Goal: Task Accomplishment & Management: Use online tool/utility

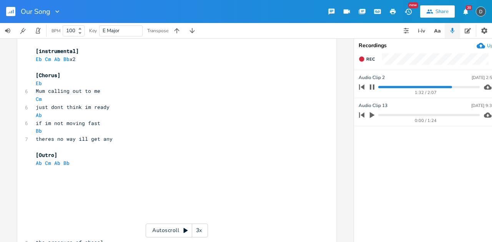
scroll to position [668, 0]
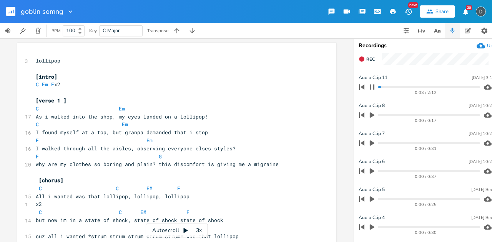
click at [428, 15] on button "Share" at bounding box center [437, 11] width 35 height 12
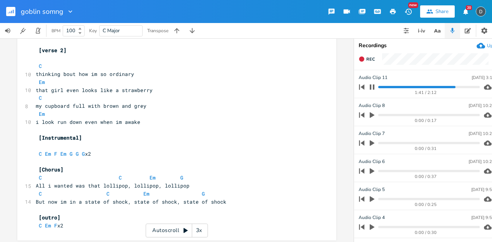
scroll to position [234, 0]
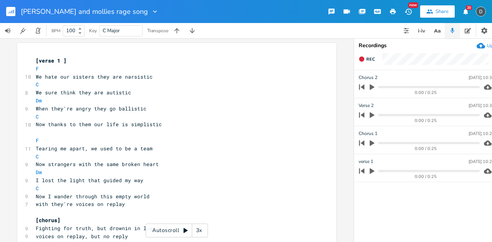
type textarea "​"
drag, startPoint x: 221, startPoint y: 152, endPoint x: 371, endPoint y: 140, distance: 150.3
click at [371, 140] on icon "button" at bounding box center [371, 143] width 7 height 7
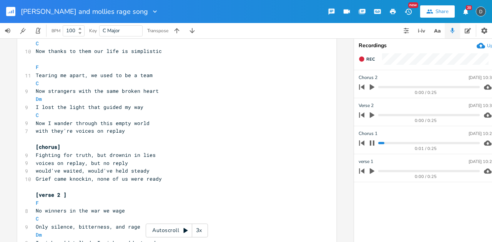
scroll to position [76, 0]
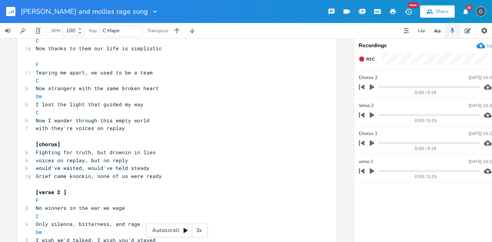
click at [368, 115] on icon "button" at bounding box center [371, 115] width 7 height 7
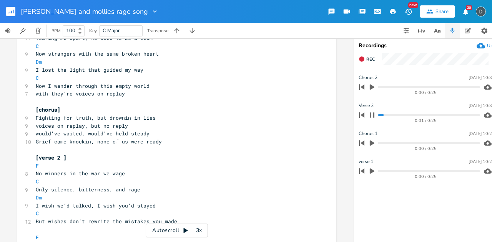
scroll to position [131, 0]
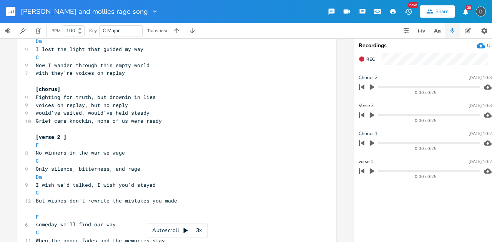
click at [373, 86] on icon "button" at bounding box center [371, 87] width 7 height 7
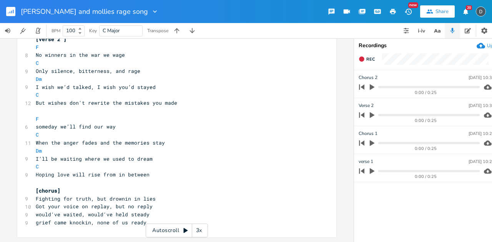
scroll to position [0, 0]
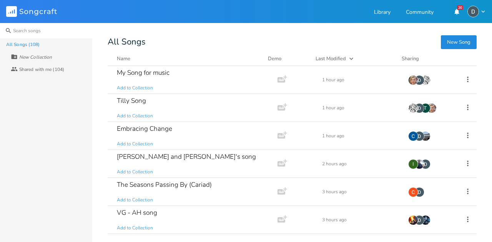
click at [34, 32] on input at bounding box center [46, 30] width 92 height 15
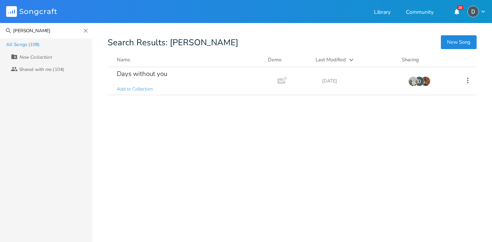
click at [41, 35] on input "paige" at bounding box center [46, 30] width 92 height 15
type input "keiko"
click at [144, 74] on div "song no. 2" at bounding box center [132, 74] width 30 height 7
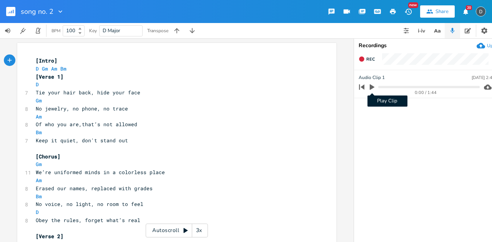
click at [375, 89] on icon "button" at bounding box center [371, 87] width 7 height 7
click at [397, 86] on div "0:05 / 1:44" at bounding box center [417, 87] width 123 height 12
click at [398, 90] on div "0:06 / 1:44" at bounding box center [417, 87] width 123 height 12
click at [399, 88] on progress at bounding box center [428, 87] width 101 height 2
click at [436, 91] on div "0:22 / 1:44" at bounding box center [426, 93] width 108 height 4
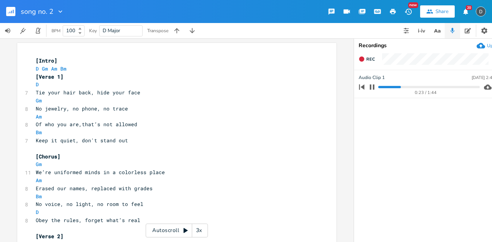
click at [437, 87] on progress at bounding box center [428, 87] width 101 height 2
click at [15, 10] on button "button" at bounding box center [13, 11] width 15 height 18
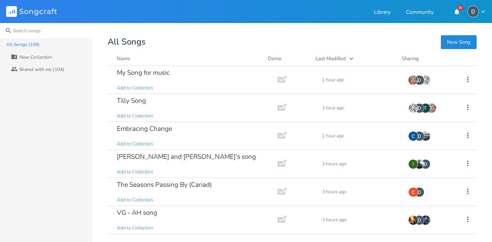
click at [29, 27] on input at bounding box center [46, 30] width 92 height 15
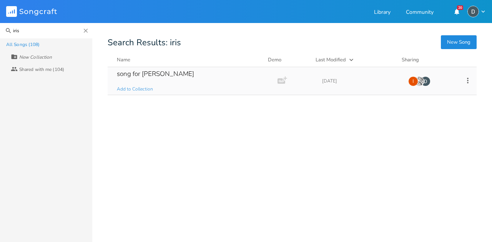
type input "iris"
click at [154, 73] on div "song for bonnie" at bounding box center [155, 74] width 77 height 7
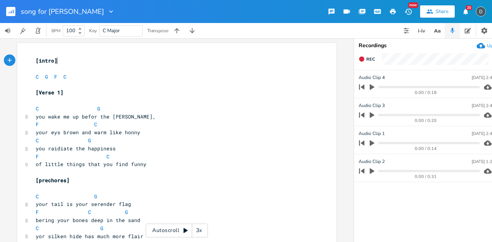
scroll to position [0, 15]
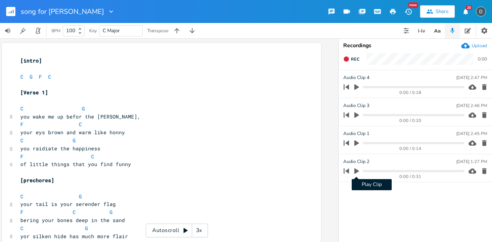
click at [356, 170] on icon "button" at bounding box center [356, 172] width 5 height 6
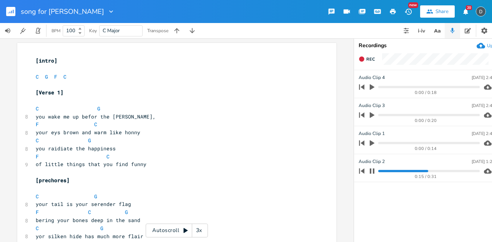
click at [432, 12] on icon "button" at bounding box center [429, 11] width 7 height 7
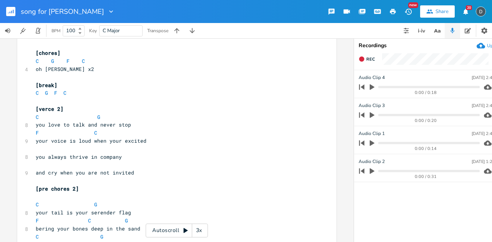
scroll to position [232, 0]
click at [370, 144] on icon "button" at bounding box center [372, 144] width 5 height 6
click at [371, 145] on icon "button" at bounding box center [372, 143] width 6 height 6
click at [370, 113] on icon "button" at bounding box center [372, 116] width 5 height 6
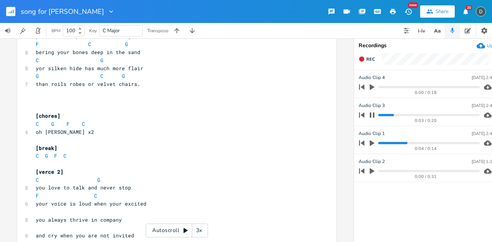
scroll to position [168, 0]
click at [370, 86] on icon "button" at bounding box center [372, 88] width 5 height 6
click at [370, 86] on icon "button" at bounding box center [372, 87] width 5 height 5
click at [371, 168] on icon "button" at bounding box center [371, 171] width 7 height 7
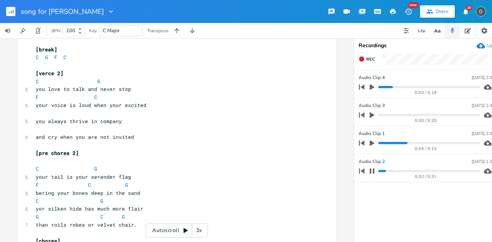
scroll to position [276, 0]
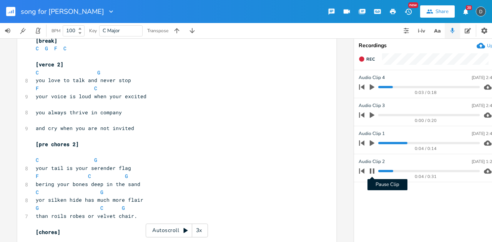
click at [369, 170] on icon "button" at bounding box center [372, 171] width 6 height 6
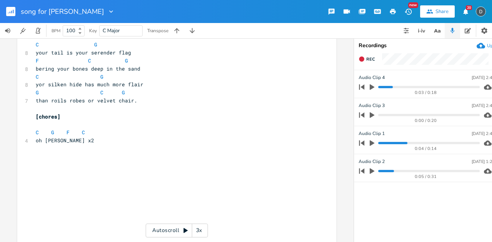
scroll to position [392, 0]
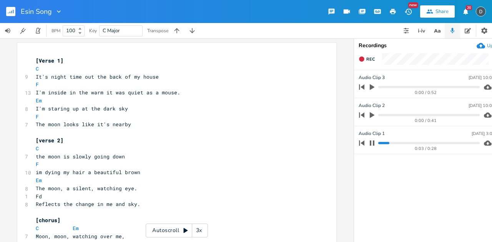
click at [370, 143] on icon "button" at bounding box center [372, 143] width 5 height 5
click at [371, 117] on icon "button" at bounding box center [372, 116] width 5 height 6
click at [371, 117] on icon "button" at bounding box center [372, 115] width 6 height 6
click at [371, 117] on icon "button" at bounding box center [372, 116] width 5 height 6
click at [371, 117] on icon "button" at bounding box center [372, 115] width 6 height 6
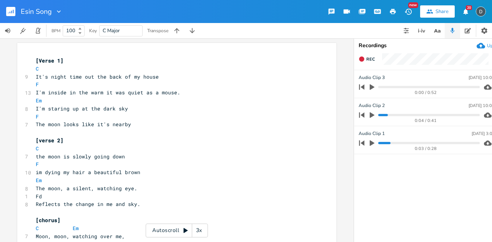
click at [372, 86] on icon "button" at bounding box center [372, 88] width 5 height 6
click at [400, 86] on progress at bounding box center [428, 87] width 101 height 2
click at [372, 88] on icon "button" at bounding box center [372, 87] width 6 height 6
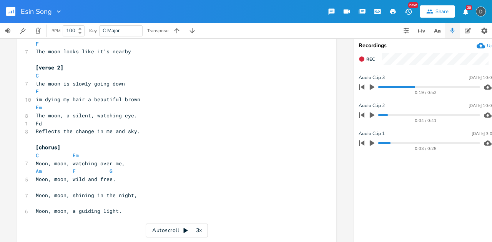
scroll to position [146, 0]
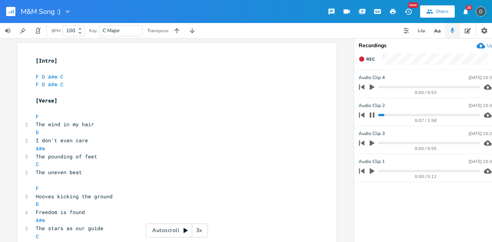
click at [43, 77] on span "F D A#m C" at bounding box center [51, 76] width 31 height 7
type textarea "m"
click at [94, 66] on span "[Intro]" at bounding box center [174, 64] width 277 height 15
click at [43, 84] on span "F D A#m C" at bounding box center [50, 84] width 28 height 7
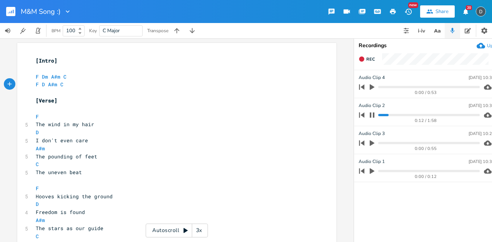
type textarea "m"
click at [54, 76] on span "A#m" at bounding box center [55, 76] width 9 height 7
click at [81, 68] on span "[Intro]" at bounding box center [174, 64] width 277 height 15
click at [55, 83] on span "A#m" at bounding box center [55, 84] width 9 height 7
click at [115, 92] on pre "​" at bounding box center [172, 93] width 277 height 8
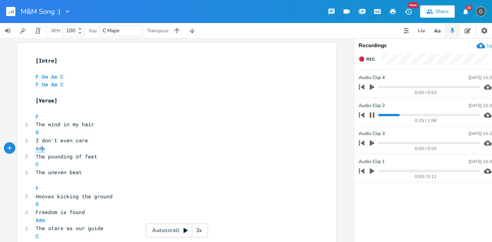
click at [38, 150] on span "A#m" at bounding box center [40, 148] width 9 height 7
click at [38, 221] on span "A#m" at bounding box center [40, 220] width 9 height 7
click at [208, 153] on pre "The pounding of feet" at bounding box center [172, 157] width 277 height 8
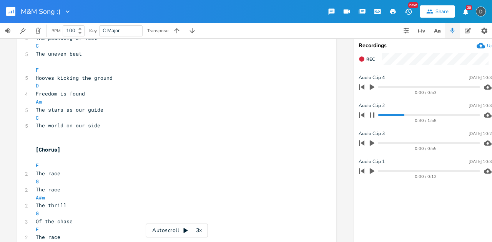
scroll to position [170, 0]
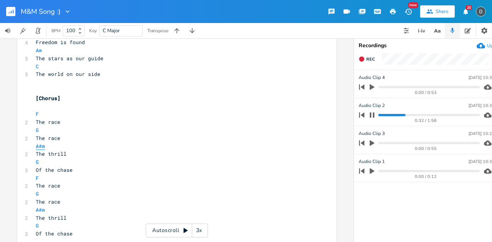
click at [39, 145] on span "A#m" at bounding box center [40, 146] width 9 height 7
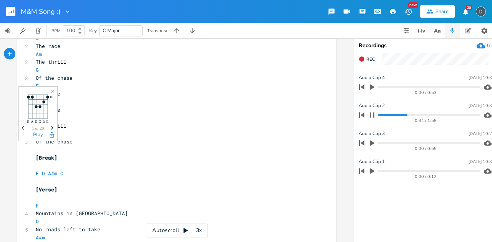
scroll to position [272, 0]
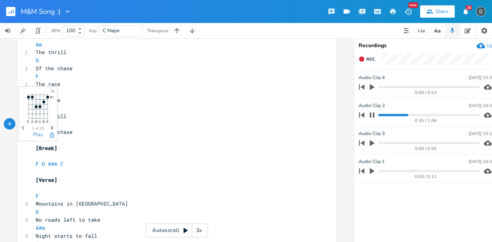
click at [69, 123] on pre "G" at bounding box center [172, 124] width 277 height 8
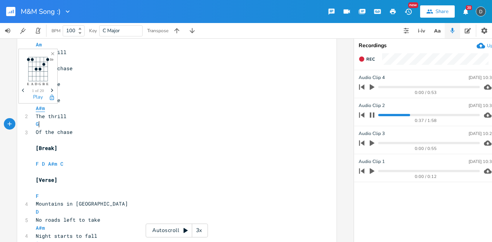
click at [40, 109] on span "A#m" at bounding box center [40, 108] width 9 height 7
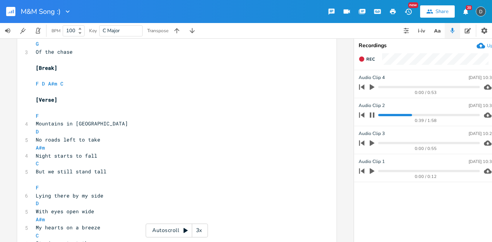
scroll to position [353, 0]
click at [39, 146] on span "A#m" at bounding box center [40, 147] width 9 height 7
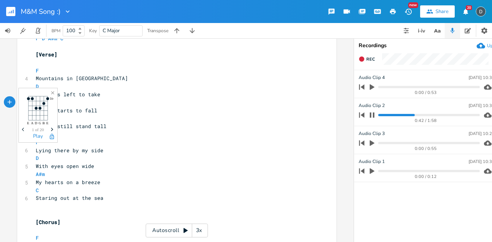
scroll to position [398, 0]
click at [40, 176] on span "A#m" at bounding box center [40, 174] width 9 height 7
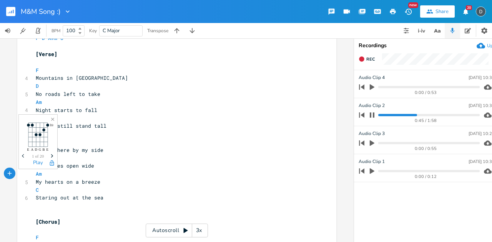
scroll to position [492, 0]
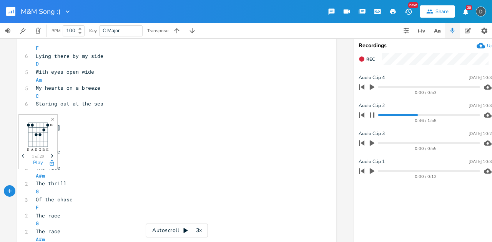
click at [94, 192] on pre "G" at bounding box center [172, 192] width 277 height 8
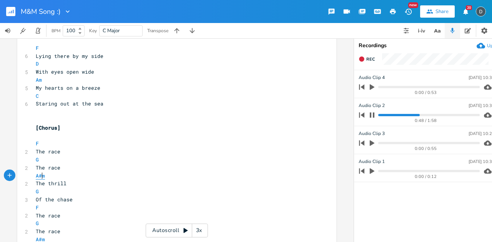
click at [41, 178] on span "A#m" at bounding box center [40, 175] width 9 height 7
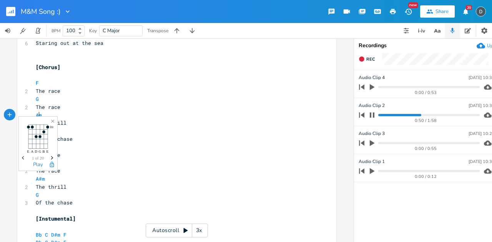
scroll to position [554, 0]
click at [40, 177] on span "A#m" at bounding box center [40, 178] width 9 height 7
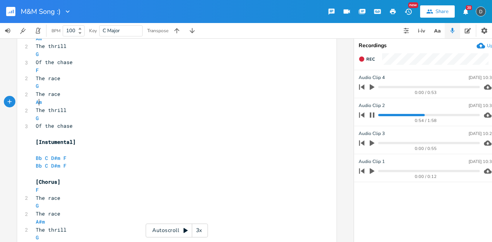
scroll to position [630, 0]
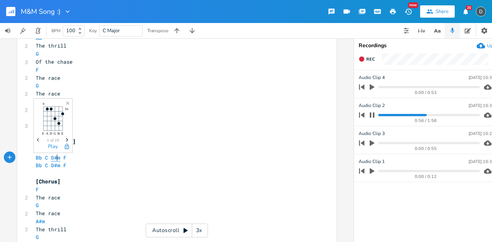
click at [55, 159] on span "D#m" at bounding box center [55, 157] width 9 height 7
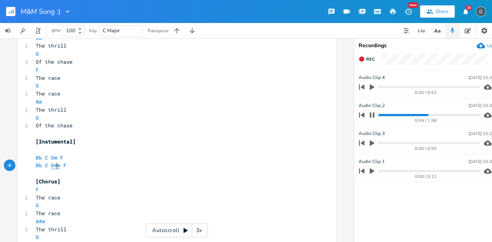
click at [55, 165] on span "D#m" at bounding box center [55, 165] width 9 height 7
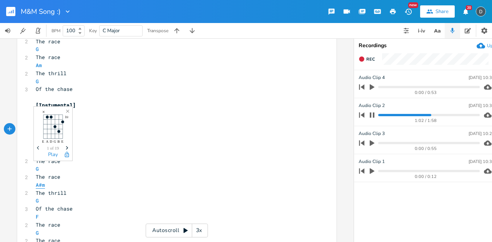
click at [40, 185] on span "A#m" at bounding box center [40, 185] width 9 height 7
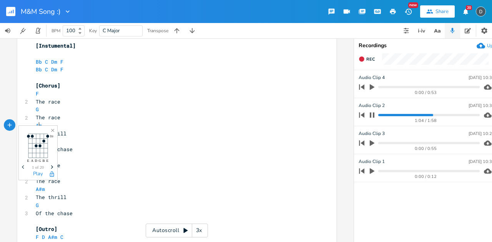
scroll to position [726, 0]
click at [39, 189] on span "A#m" at bounding box center [40, 189] width 9 height 7
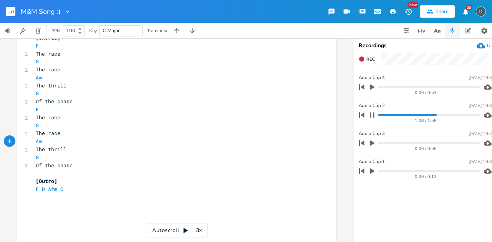
scroll to position [780, 0]
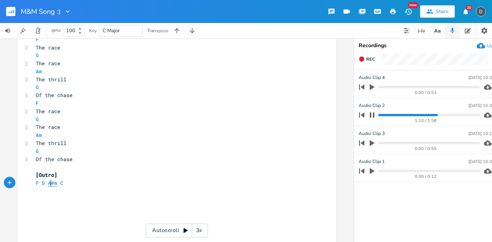
click at [50, 185] on span "A#m" at bounding box center [52, 183] width 9 height 7
click at [148, 156] on pre "Of the chase" at bounding box center [172, 160] width 277 height 8
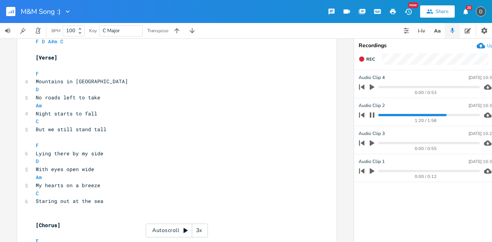
scroll to position [0, 0]
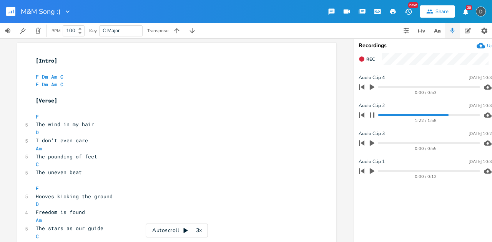
click at [42, 135] on pre "D" at bounding box center [172, 133] width 277 height 8
type textarea "m"
click at [45, 207] on pre "D" at bounding box center [172, 205] width 277 height 8
type textarea "m"
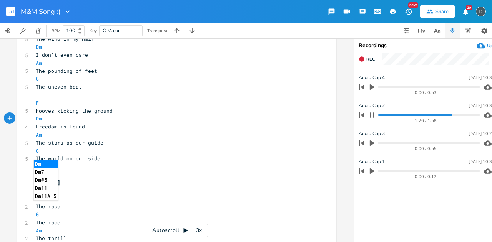
scroll to position [92, 0]
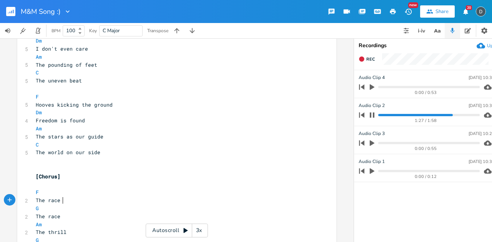
click at [65, 205] on pre "G" at bounding box center [172, 209] width 277 height 8
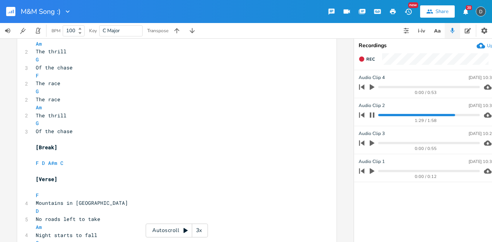
scroll to position [274, 0]
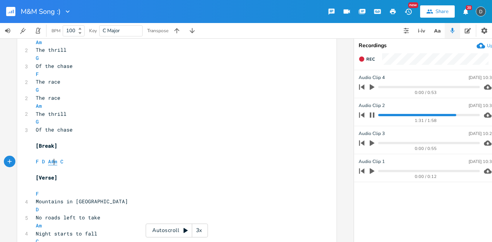
click at [51, 161] on span "A#m" at bounding box center [52, 161] width 9 height 7
click at [43, 162] on span "F D Am C" at bounding box center [48, 161] width 25 height 7
type textarea "m"
click at [38, 211] on pre "D" at bounding box center [172, 210] width 277 height 8
type textarea "m"
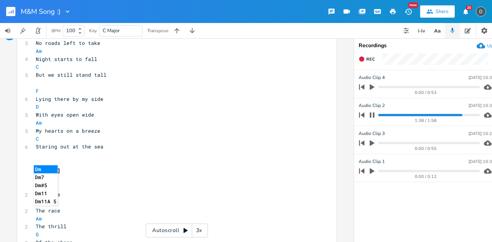
scroll to position [450, 0]
click at [42, 107] on pre "D" at bounding box center [172, 106] width 277 height 8
type textarea "m"
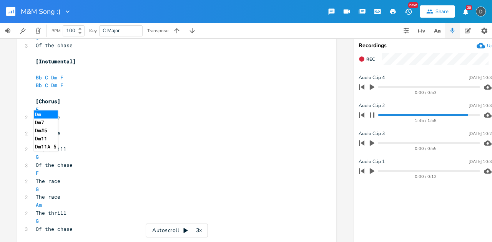
scroll to position [759, 0]
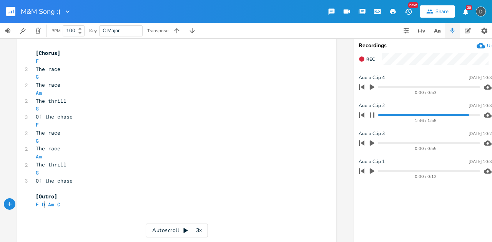
click at [44, 203] on span "F D Am C" at bounding box center [48, 204] width 25 height 7
type textarea "m"
click at [196, 166] on pre "The thrill" at bounding box center [172, 165] width 277 height 8
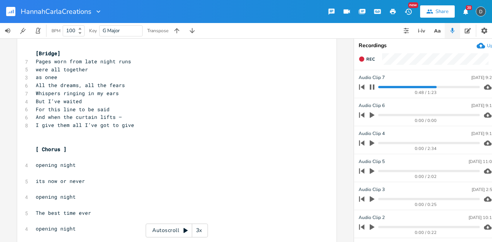
scroll to position [642, 0]
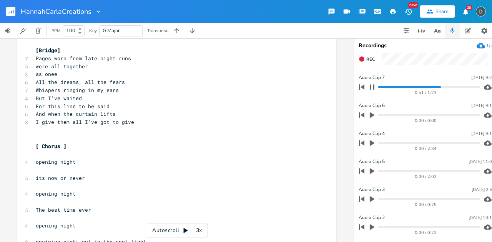
click at [446, 88] on progress at bounding box center [428, 87] width 101 height 2
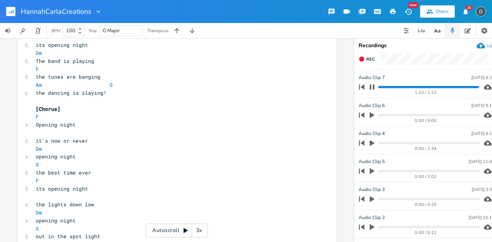
scroll to position [0, 0]
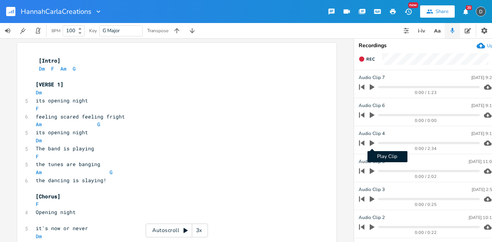
click at [373, 144] on icon "button" at bounding box center [371, 143] width 7 height 7
click at [383, 142] on progress at bounding box center [428, 143] width 101 height 2
click at [388, 142] on progress at bounding box center [428, 143] width 101 height 2
click at [394, 143] on progress at bounding box center [428, 143] width 101 height 2
click at [402, 143] on progress at bounding box center [428, 143] width 101 height 2
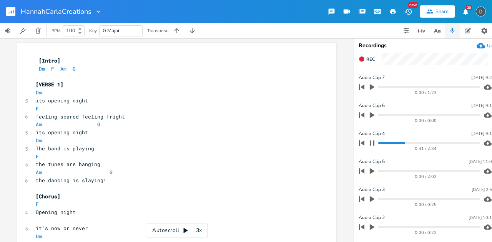
click at [411, 143] on progress at bounding box center [428, 143] width 101 height 2
click at [416, 143] on progress at bounding box center [428, 143] width 101 height 2
click at [279, 123] on pre "Am G" at bounding box center [172, 125] width 277 height 8
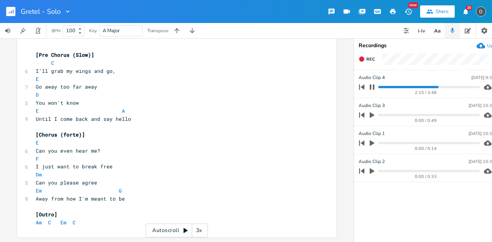
scroll to position [825, 0]
